Goal: Find specific page/section: Find specific page/section

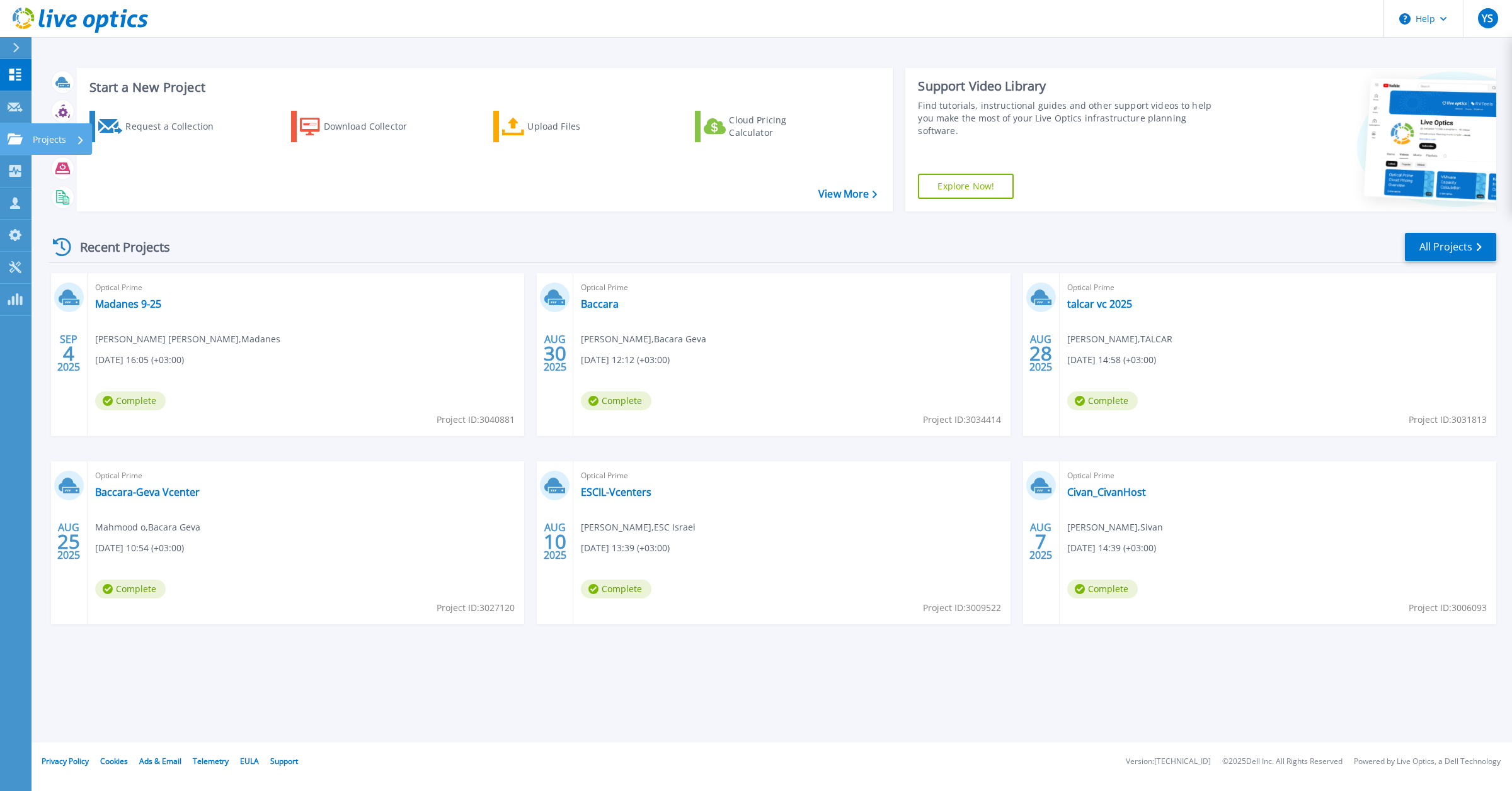
click at [15, 138] on icon at bounding box center [15, 139] width 15 height 11
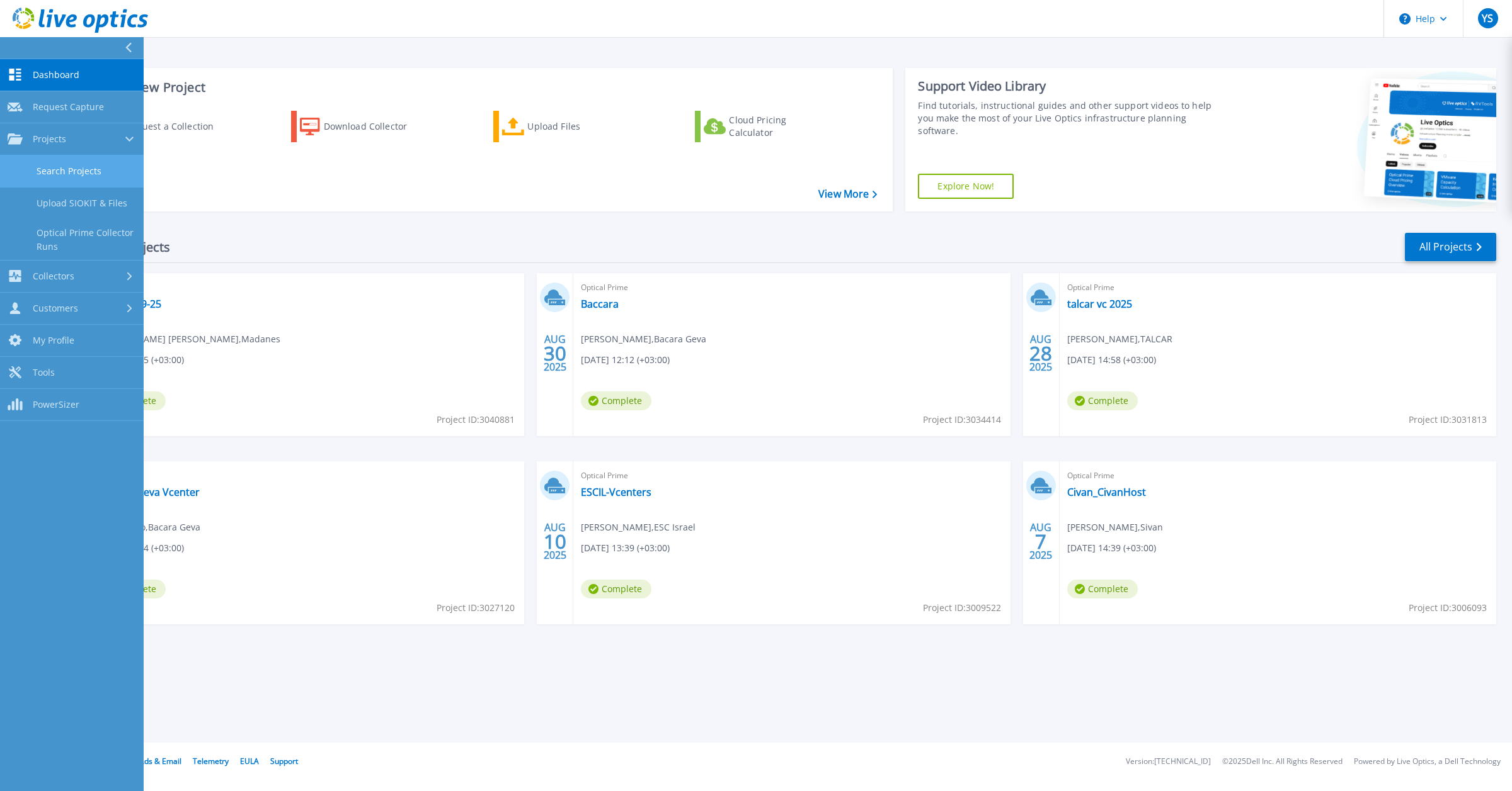
click at [66, 171] on link "Search Projects" at bounding box center [72, 171] width 144 height 32
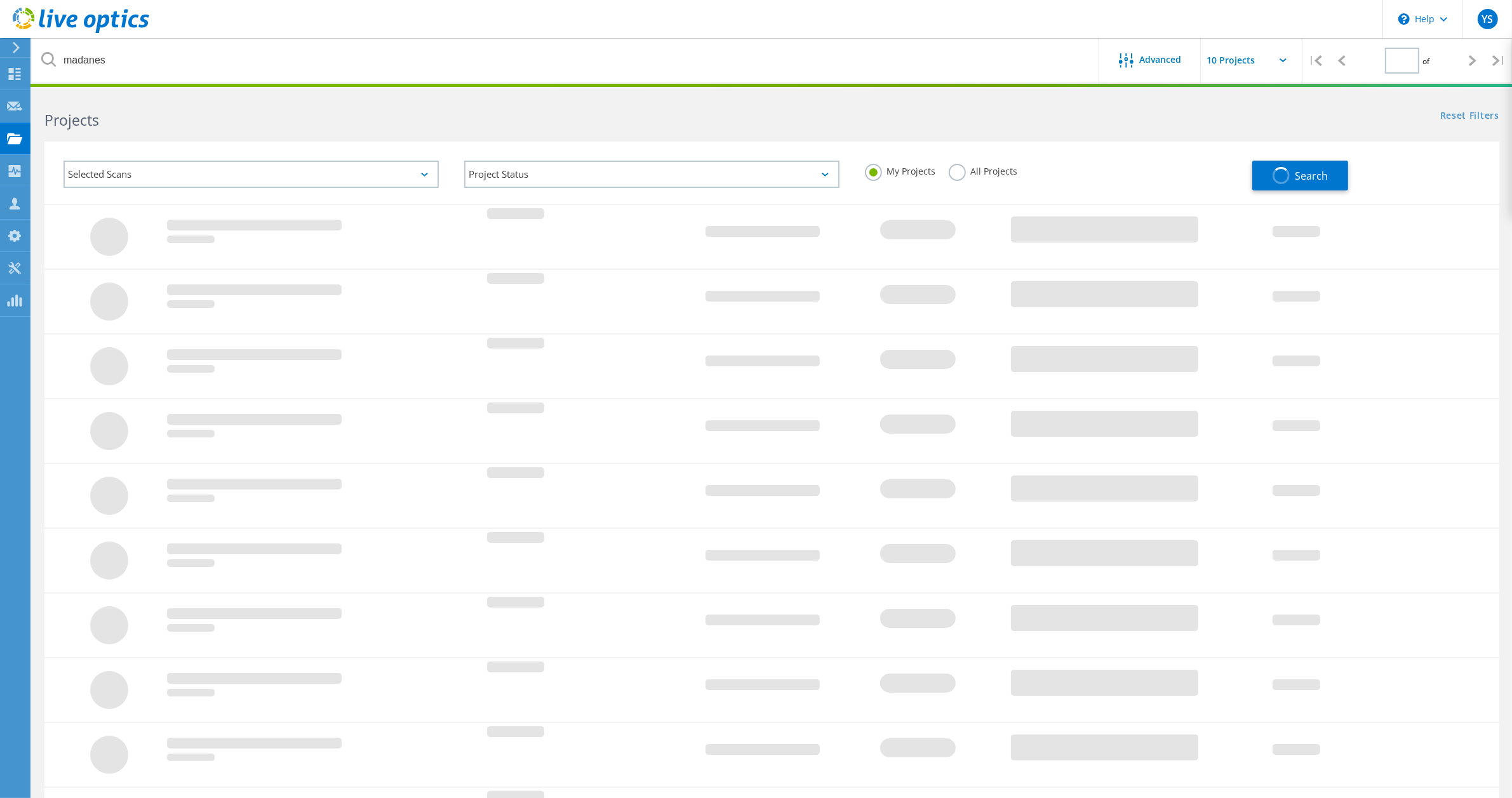
type input "1"
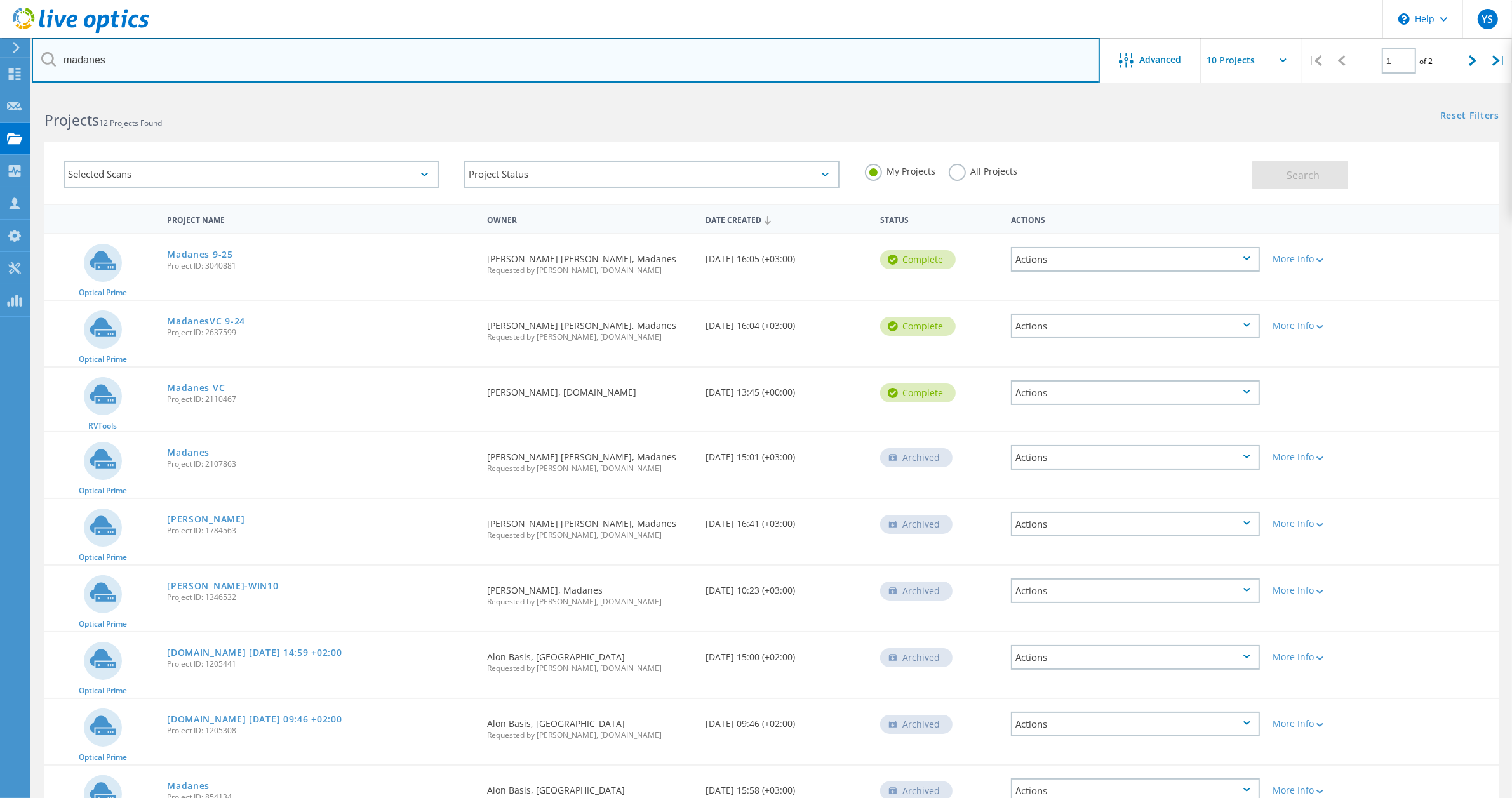
click at [201, 69] on input "madanes" at bounding box center [566, 61] width 1068 height 44
type input "m"
type input "emek"
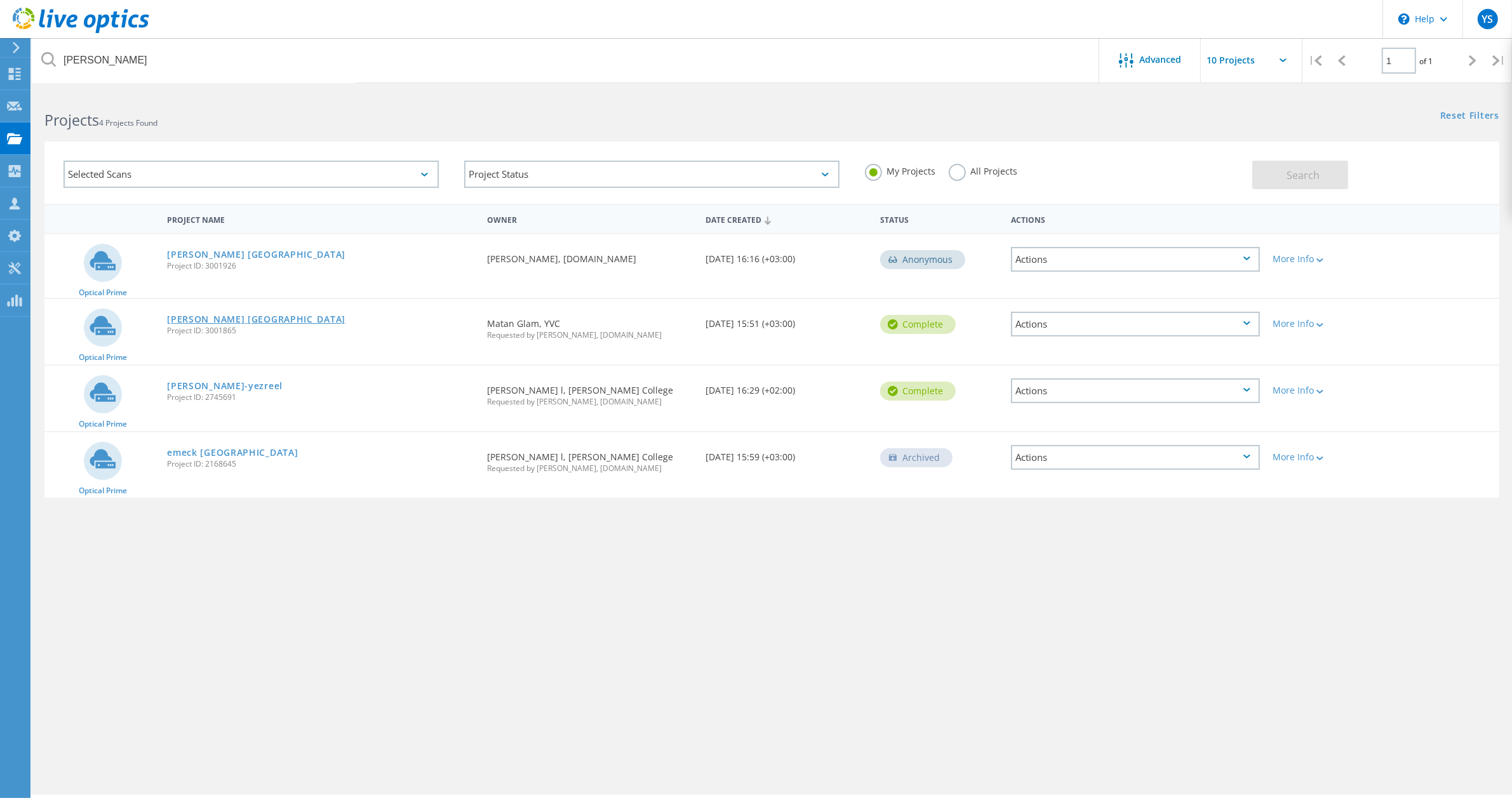
click at [220, 315] on link "[PERSON_NAME] [GEOGRAPHIC_DATA]" at bounding box center [256, 319] width 179 height 9
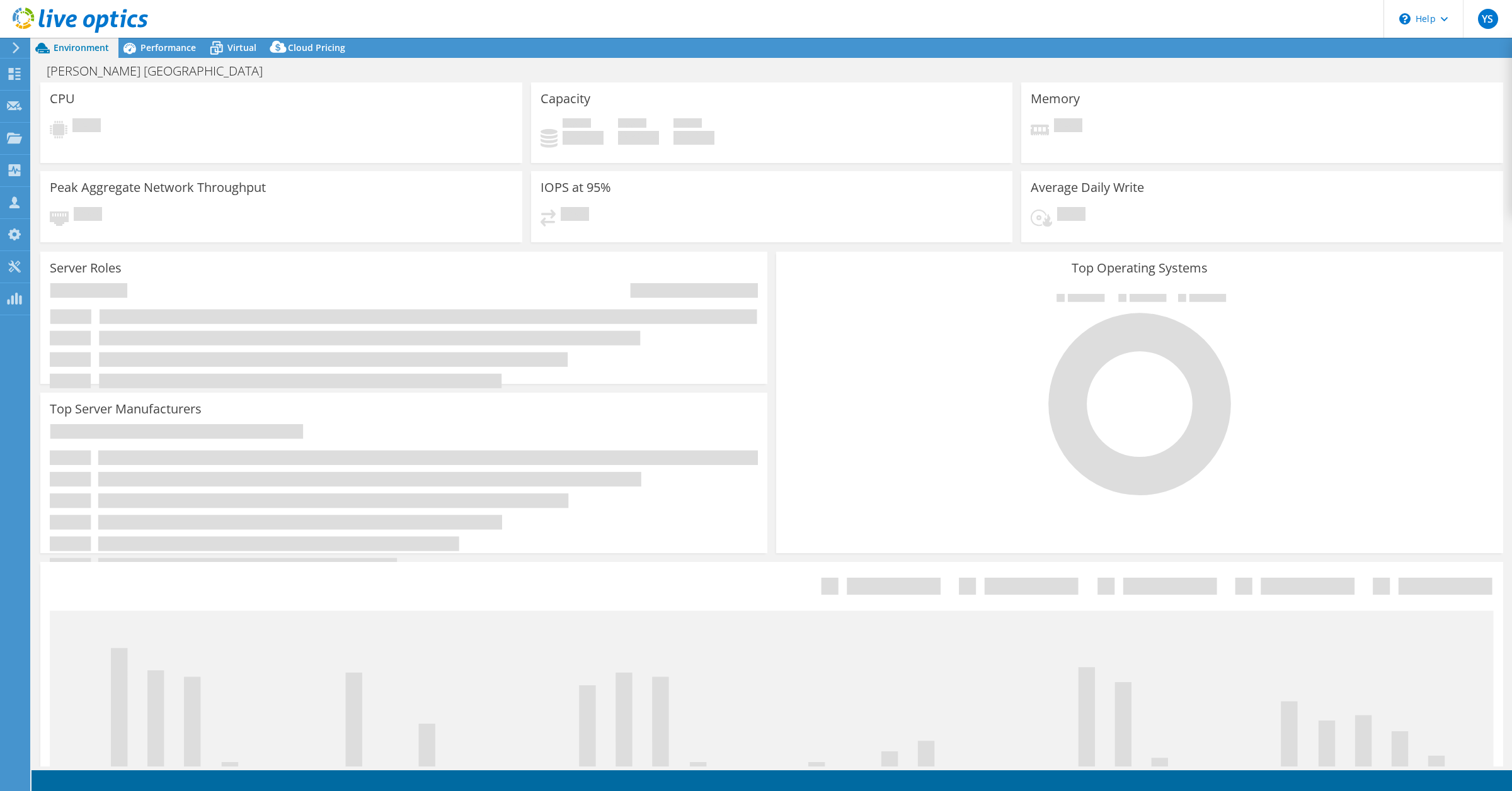
select select "USD"
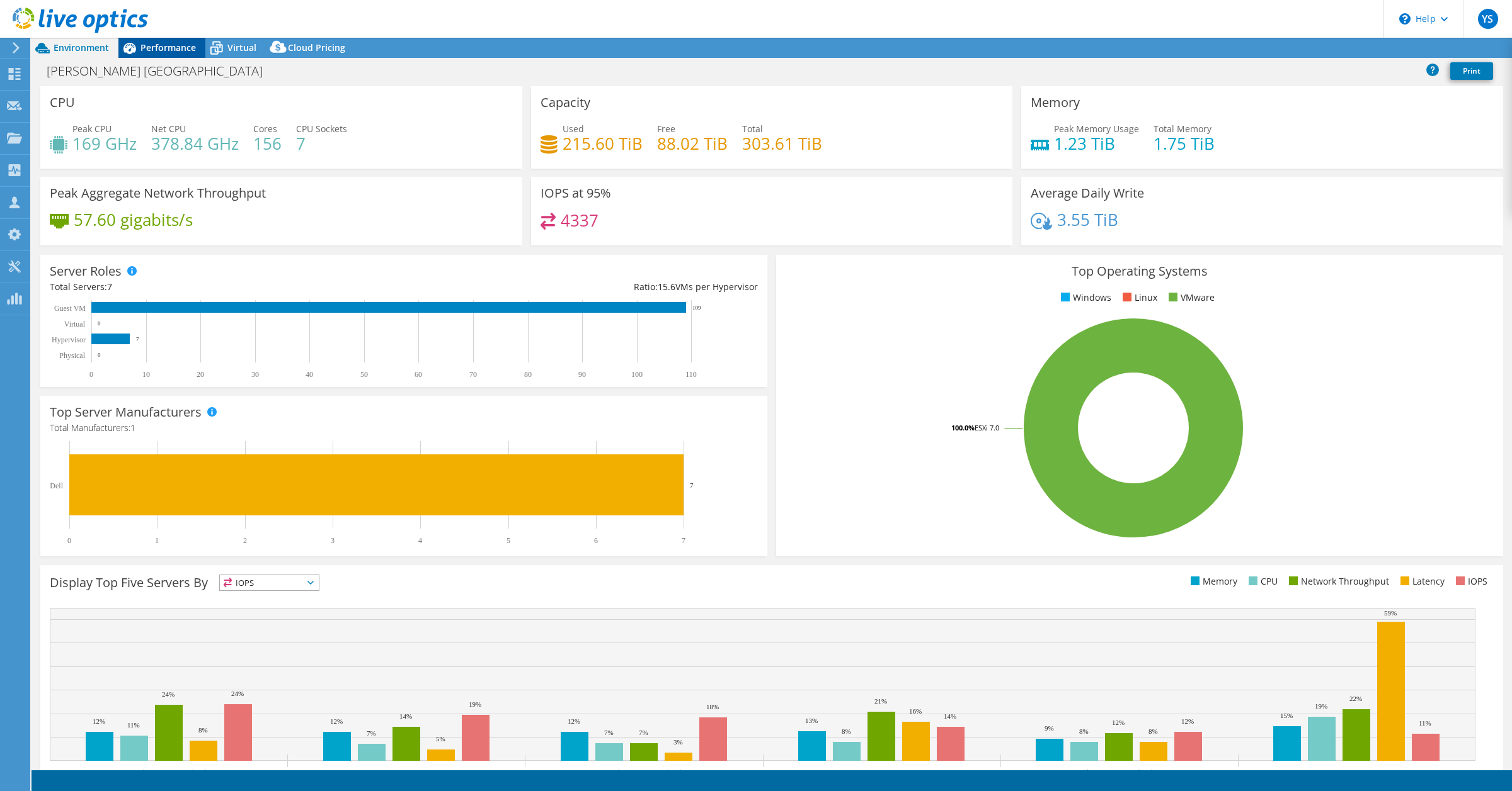
click at [173, 45] on span "Performance" at bounding box center [167, 47] width 55 height 12
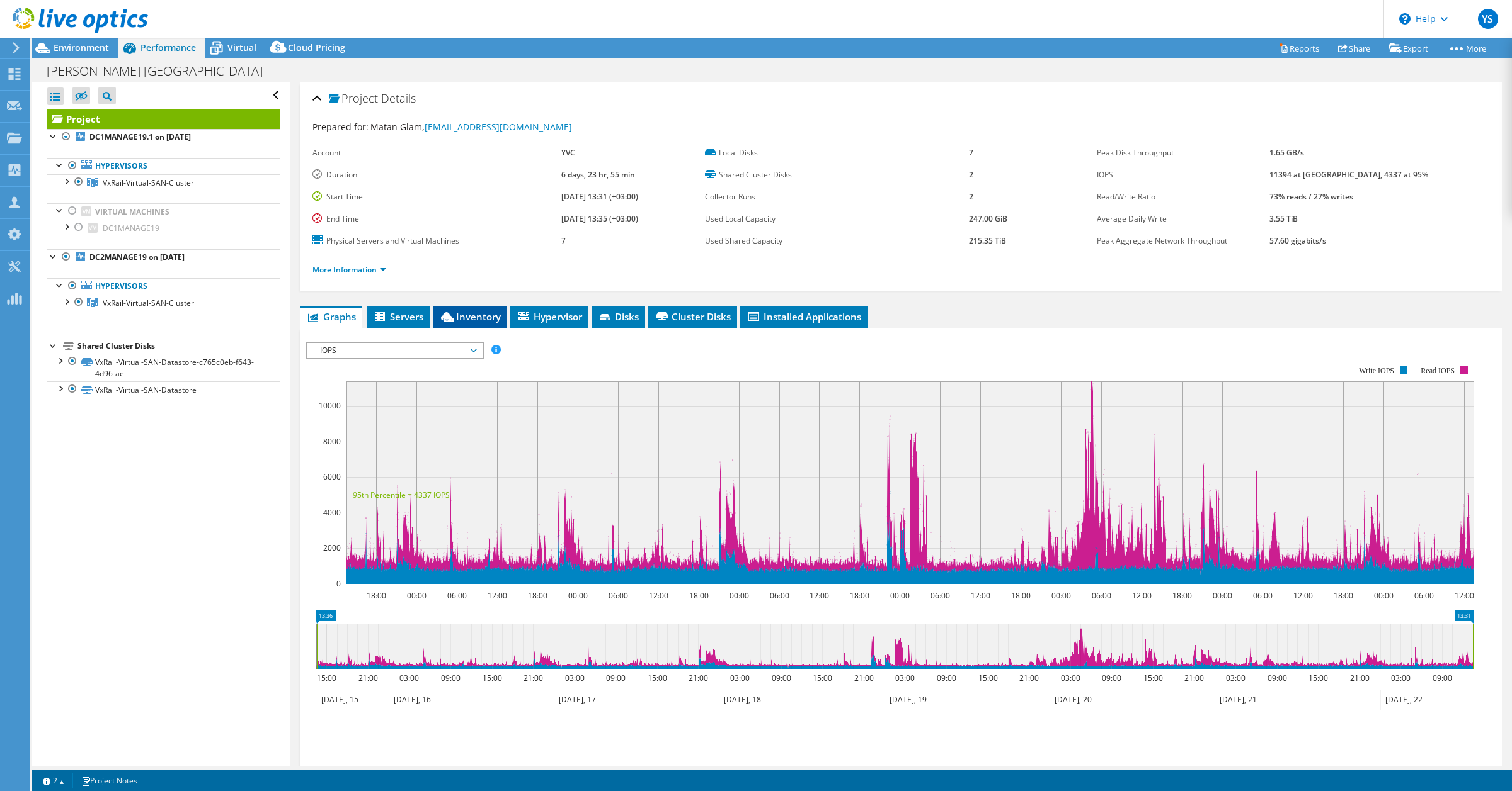
click at [499, 318] on span "Inventory" at bounding box center [470, 316] width 62 height 13
